Goal: Information Seeking & Learning: Learn about a topic

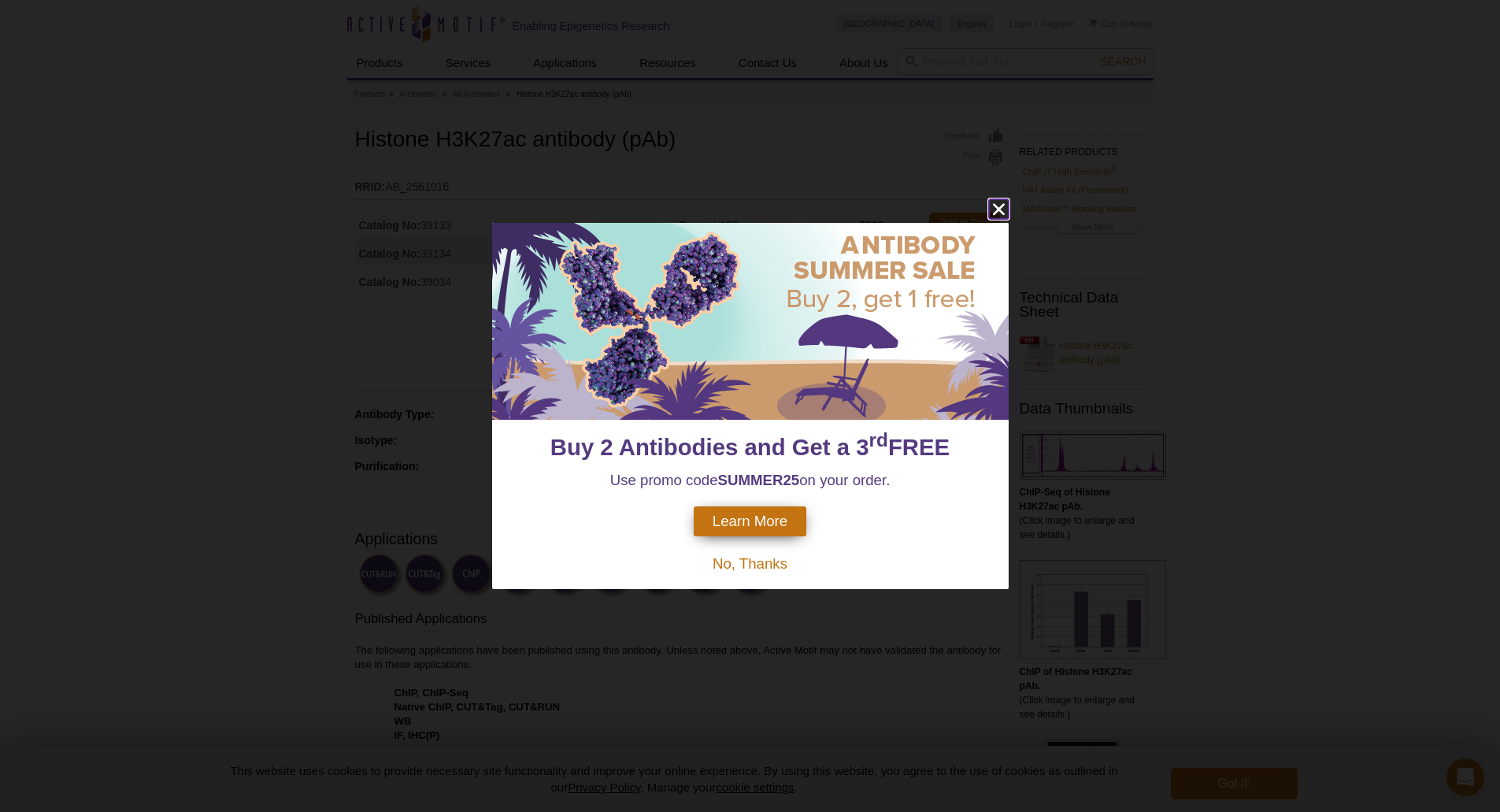
click at [994, 211] on icon "close" at bounding box center [998, 209] width 20 height 20
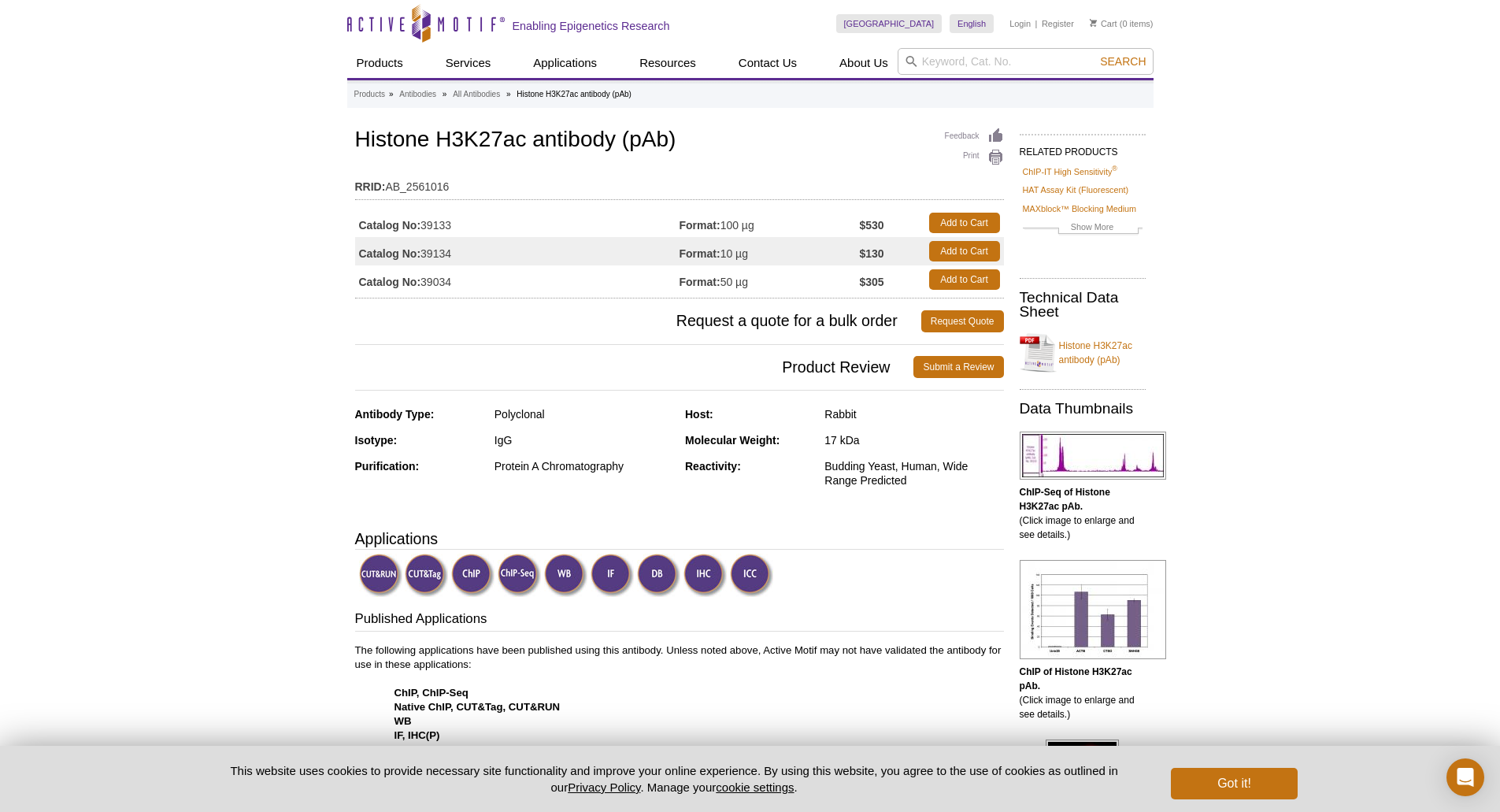
scroll to position [315, 0]
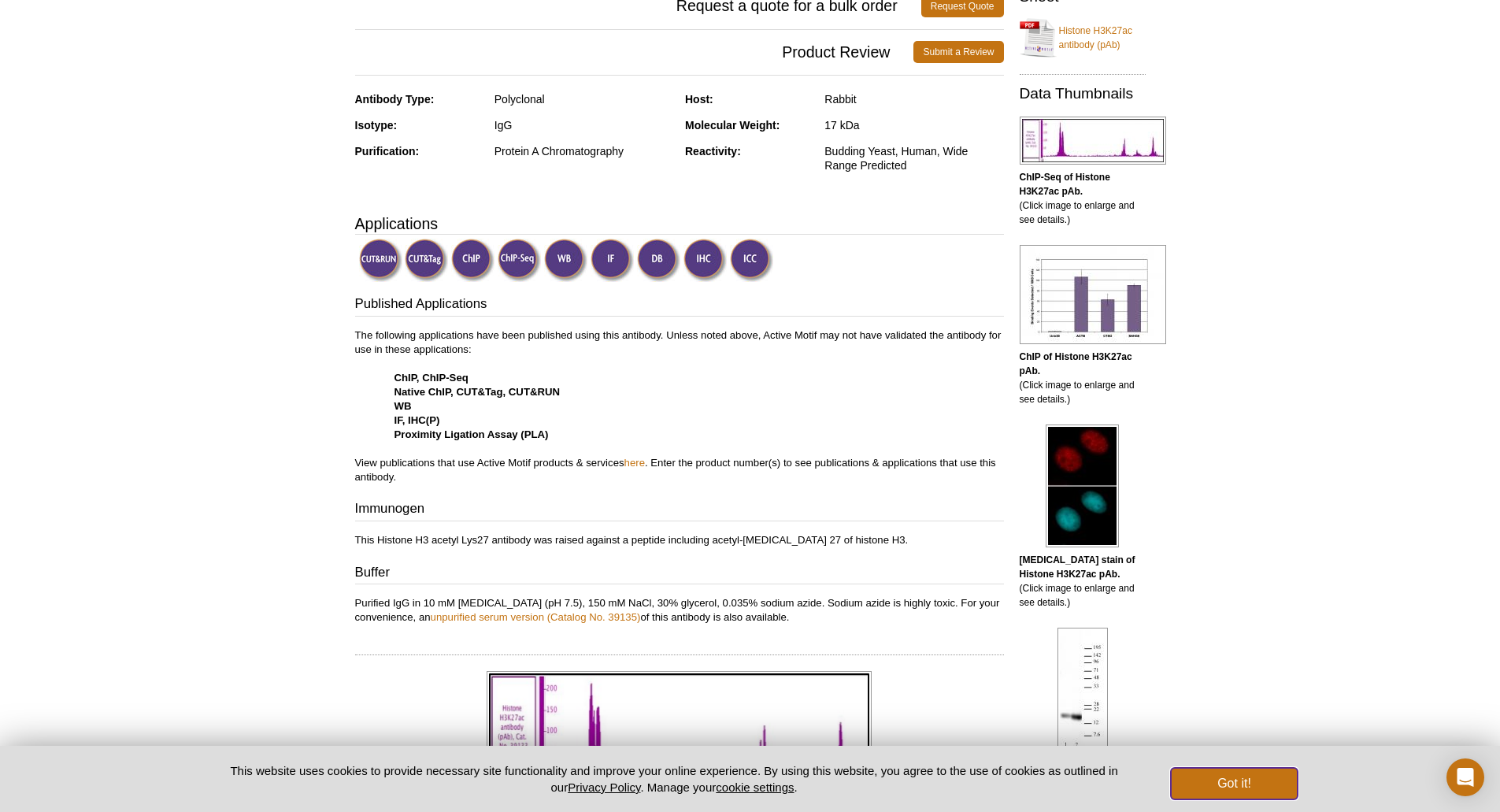
drag, startPoint x: 1208, startPoint y: 793, endPoint x: 1156, endPoint y: 769, distance: 57.3
click at [1207, 793] on button "Got it!" at bounding box center [1233, 783] width 126 height 31
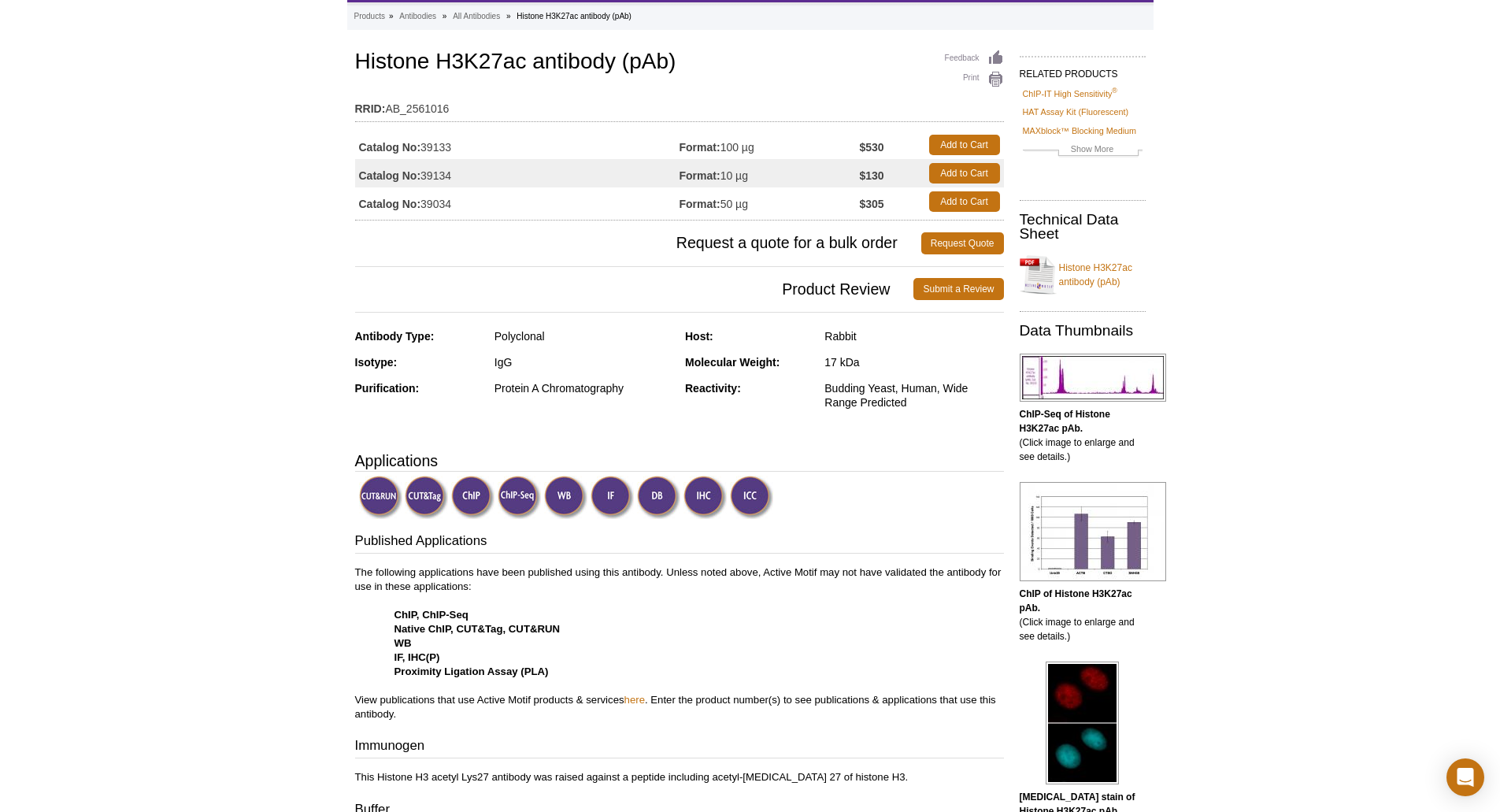
scroll to position [0, 0]
